Goal: Find specific page/section: Find specific page/section

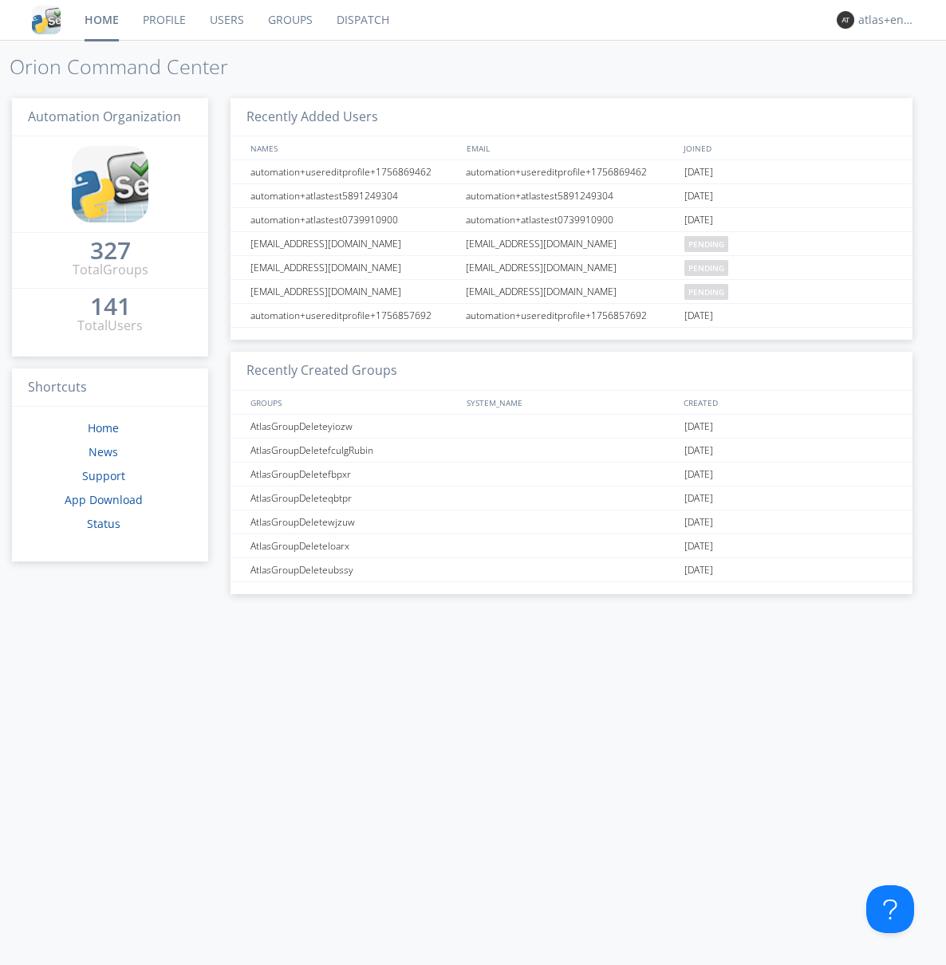
click at [361, 20] on link "Dispatch" at bounding box center [363, 20] width 77 height 40
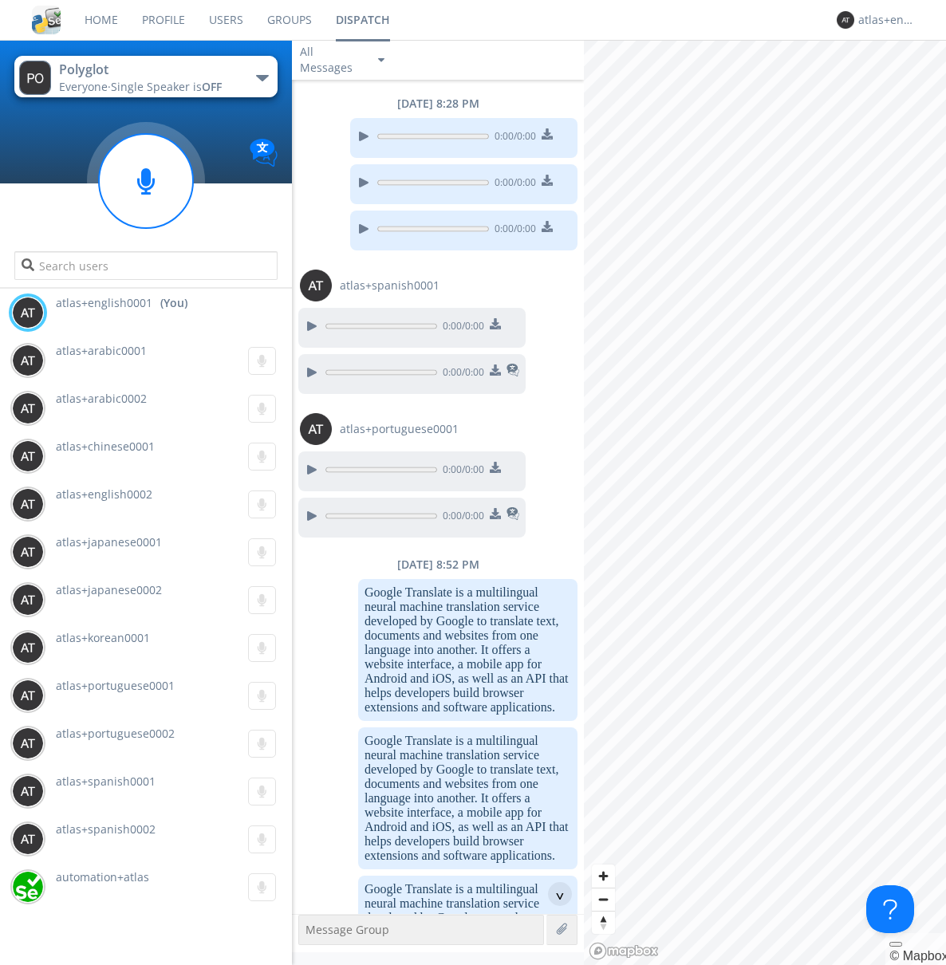
scroll to position [1739, 0]
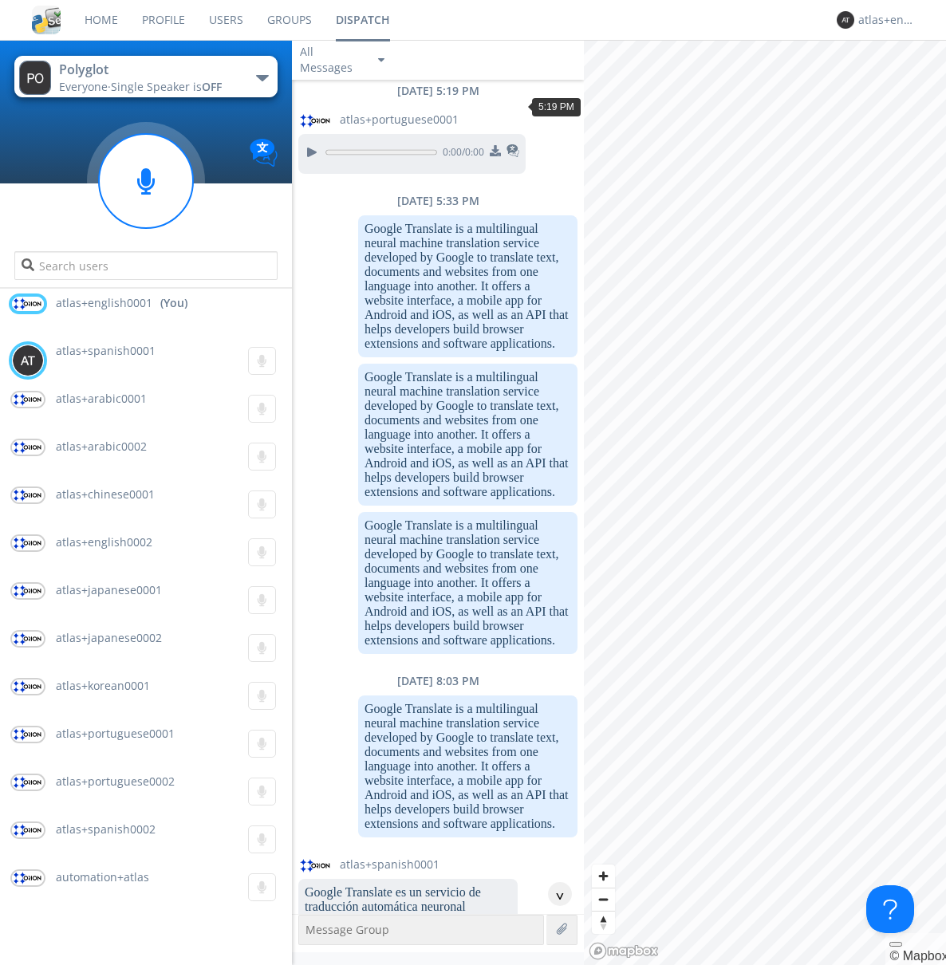
scroll to position [105, 0]
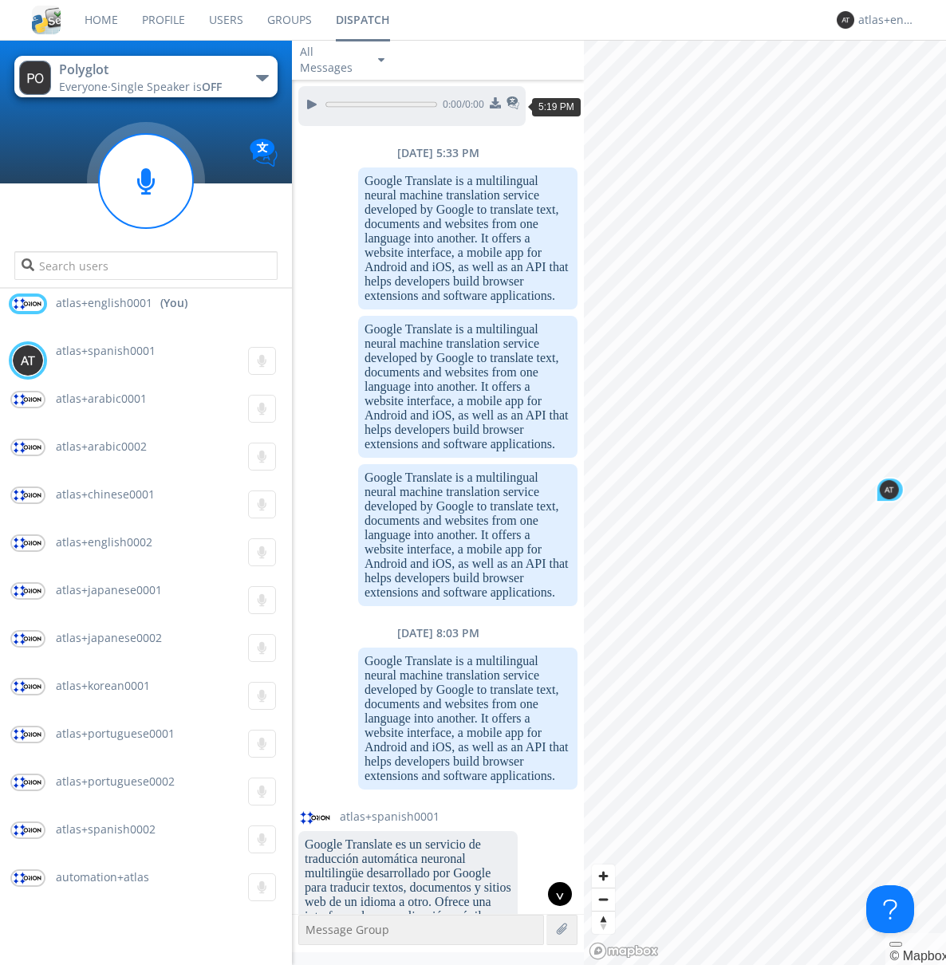
click at [554, 894] on div "^" at bounding box center [560, 894] width 24 height 24
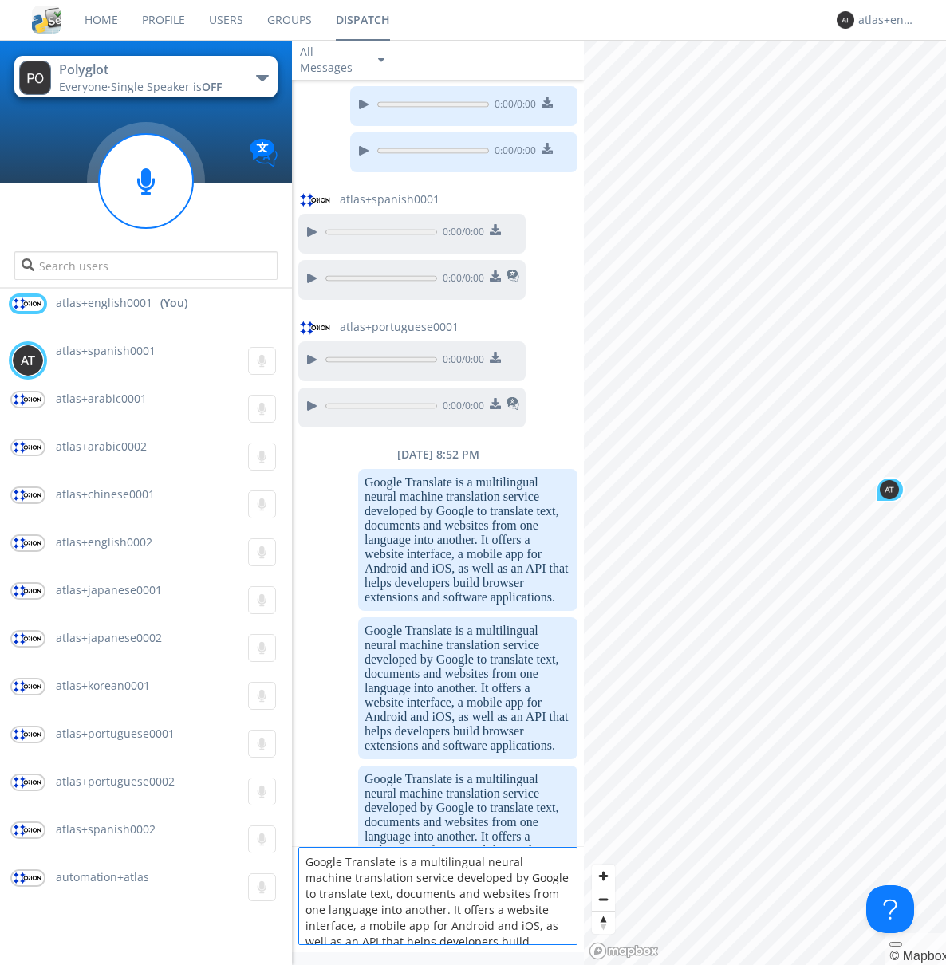
scroll to position [21, 0]
type textarea "Google Translate is a multilingual neural machine translation service developed…"
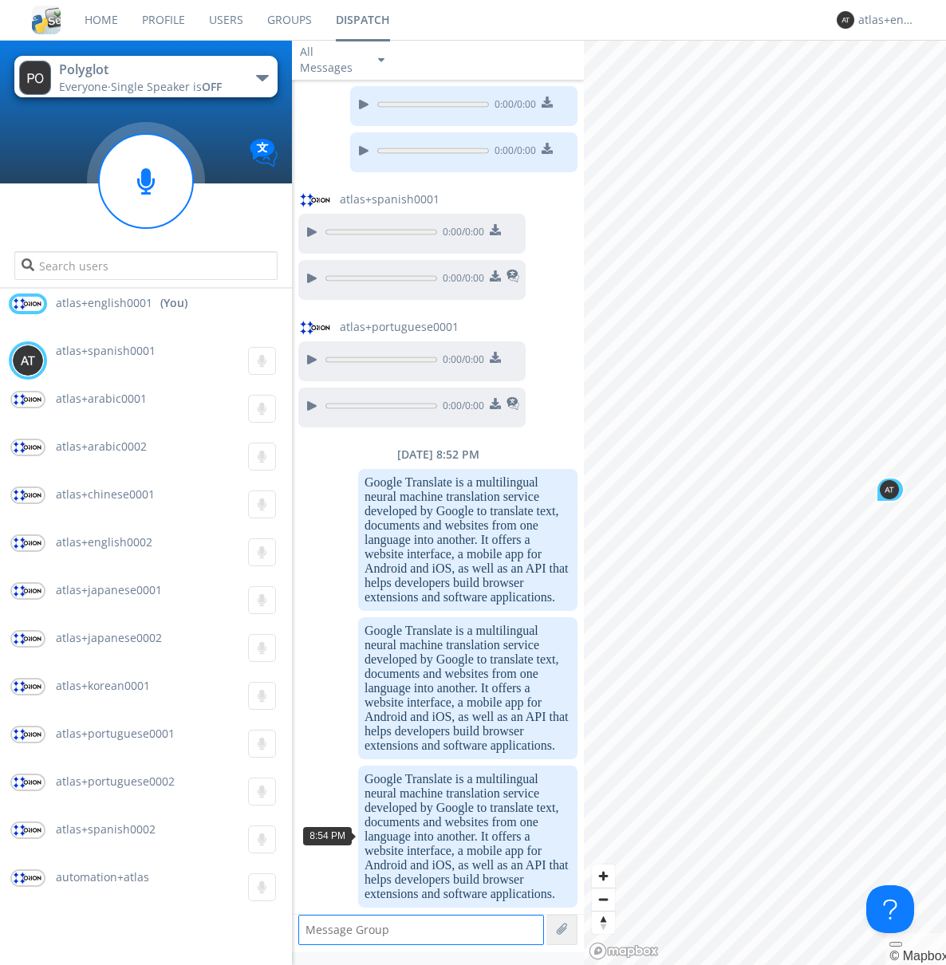
scroll to position [0, 0]
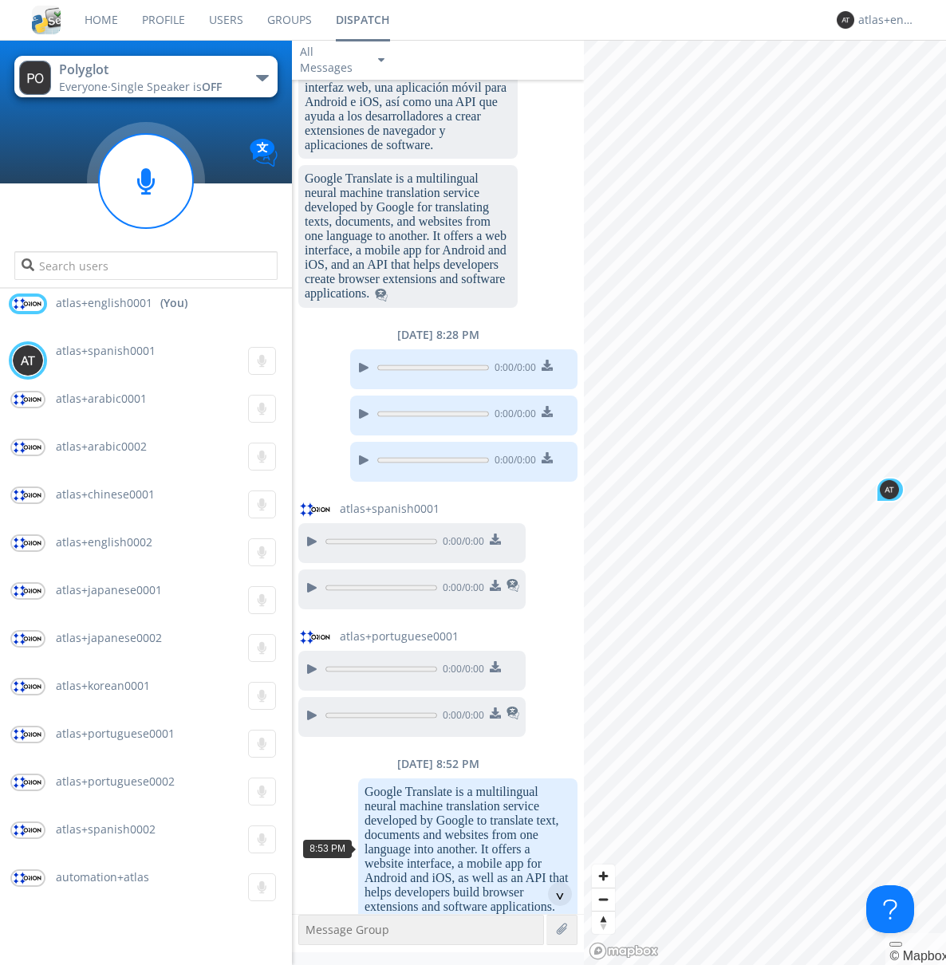
scroll to position [1577, 0]
